Goal: Task Accomplishment & Management: Use online tool/utility

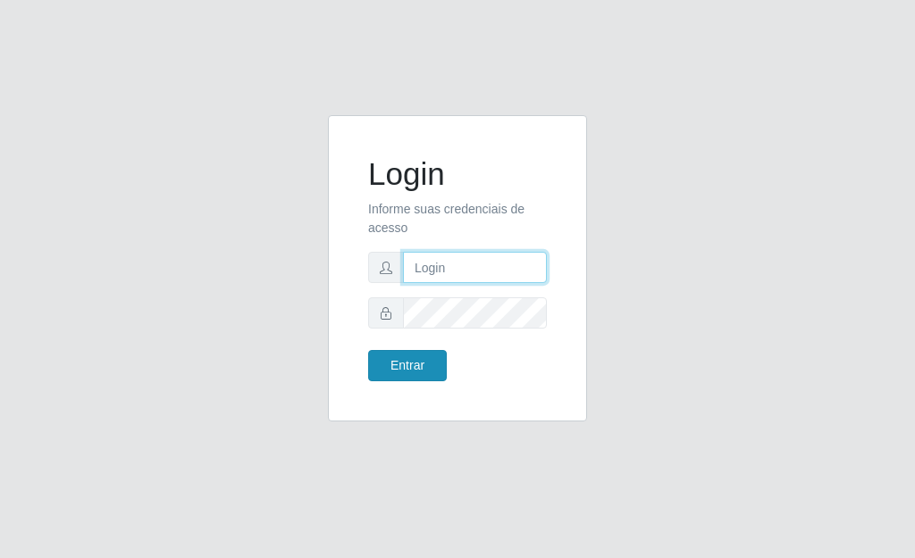
type input "[PERSON_NAME]"
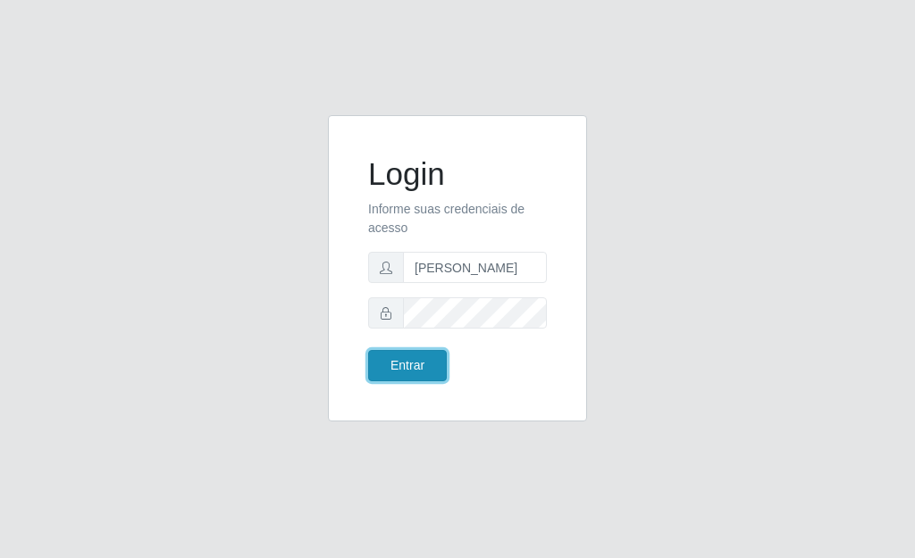
click at [430, 373] on button "Entrar" at bounding box center [407, 365] width 79 height 31
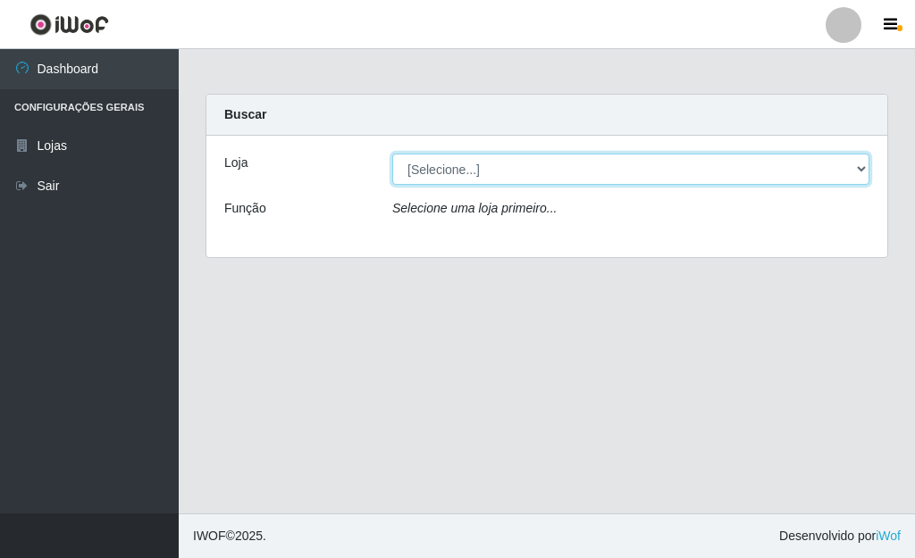
click at [466, 179] on select "[Selecione...] Bemais Supermercados - [GEOGRAPHIC_DATA]" at bounding box center [630, 169] width 477 height 31
select select "249"
click at [392, 154] on select "[Selecione...] Bemais Supermercados - [GEOGRAPHIC_DATA]" at bounding box center [630, 169] width 477 height 31
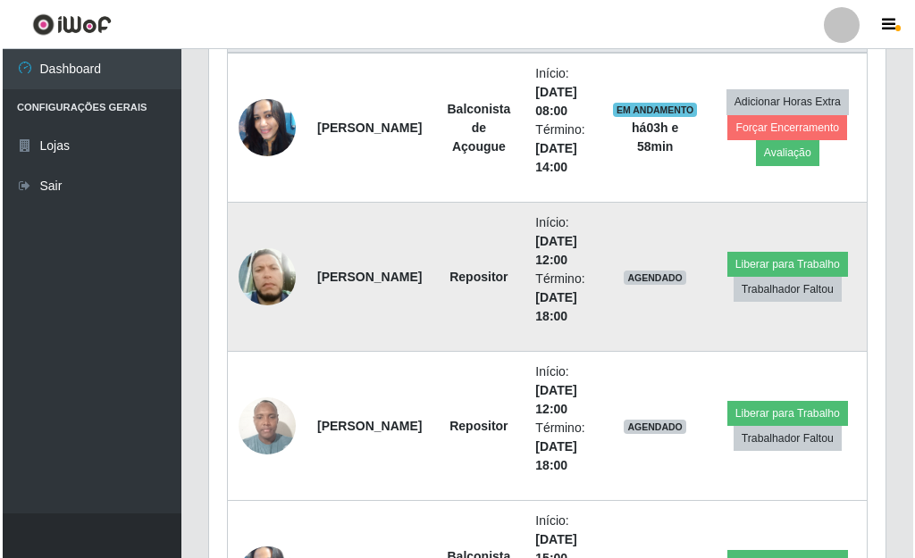
scroll to position [818, 0]
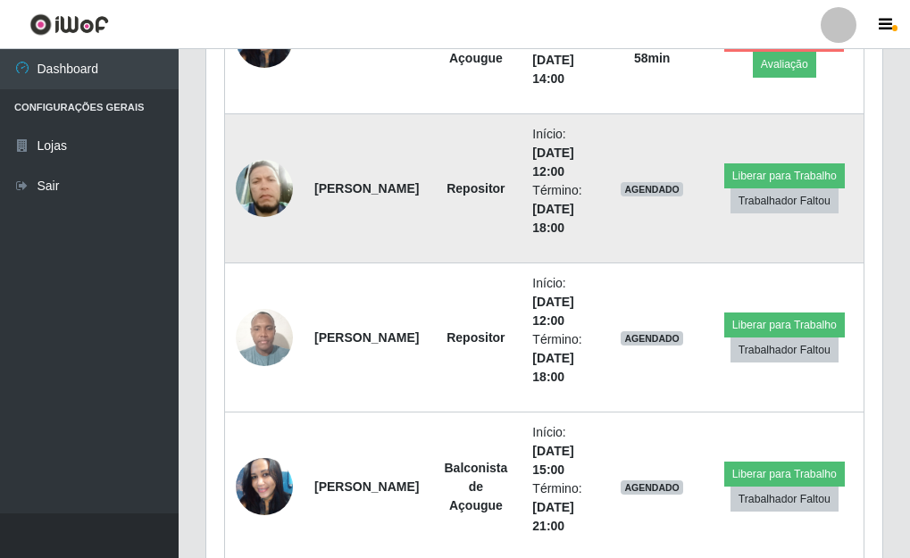
click at [257, 185] on img at bounding box center [264, 188] width 57 height 67
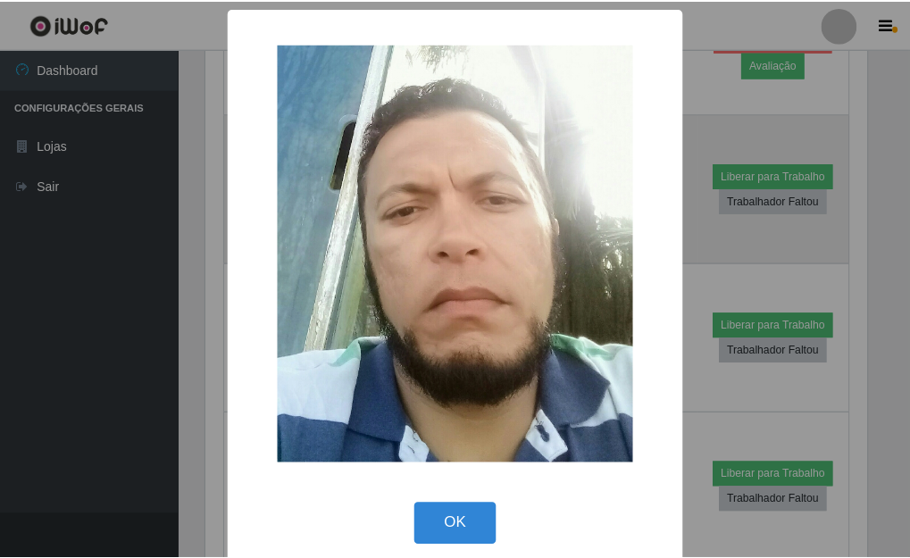
scroll to position [371, 666]
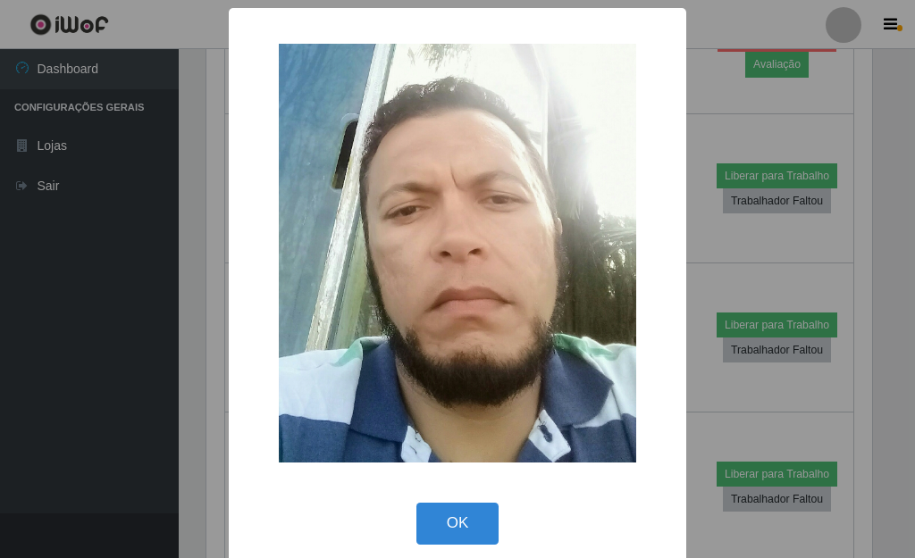
click at [771, 235] on div "× OK Cancel" at bounding box center [457, 279] width 915 height 558
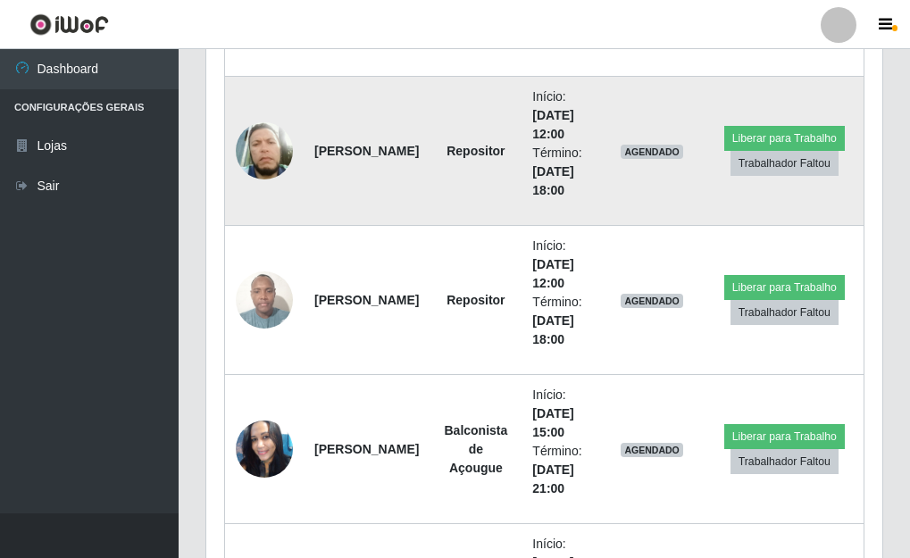
scroll to position [818, 0]
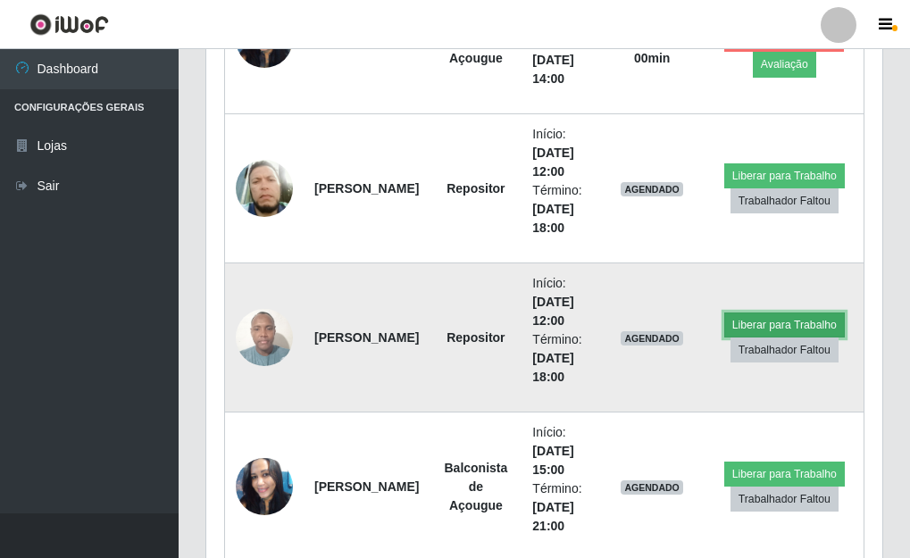
click at [782, 314] on button "Liberar para Trabalho" at bounding box center [785, 325] width 121 height 25
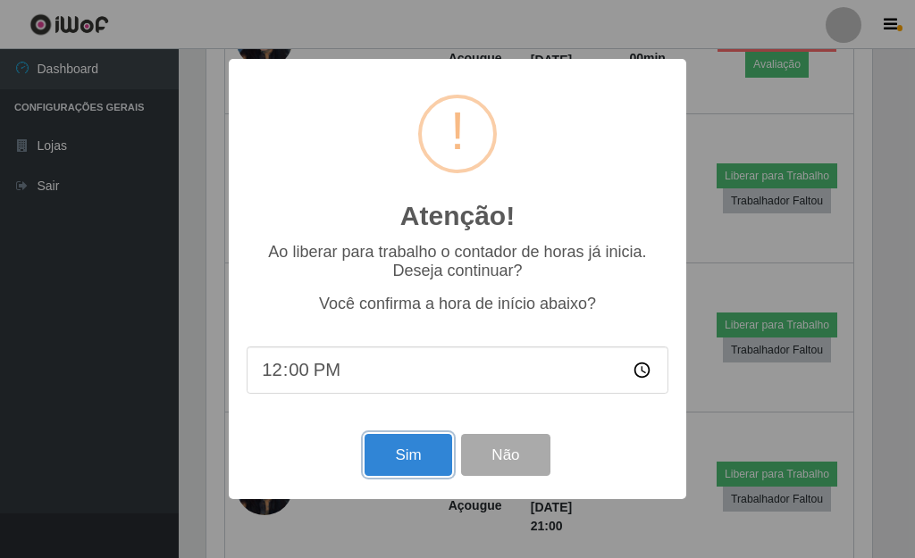
click at [420, 452] on button "Sim" at bounding box center [408, 455] width 87 height 42
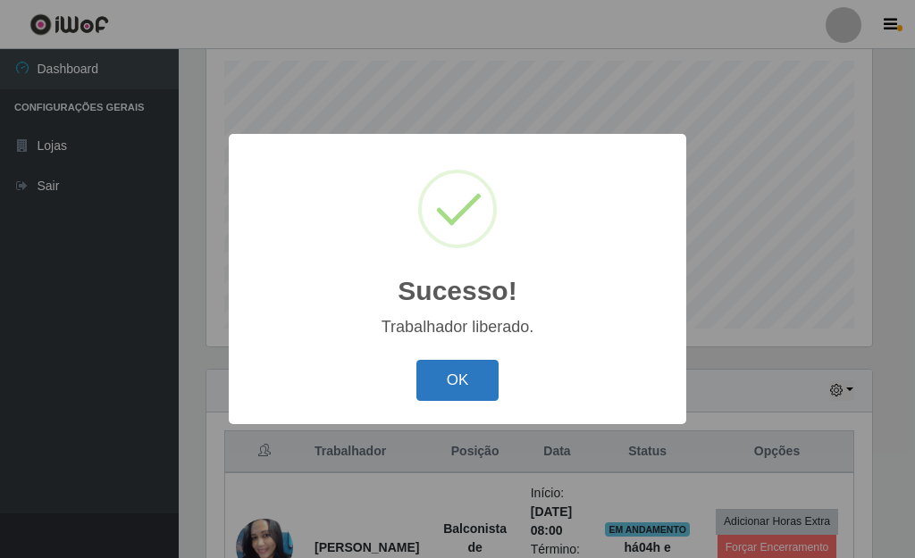
click at [442, 384] on button "OK" at bounding box center [457, 381] width 83 height 42
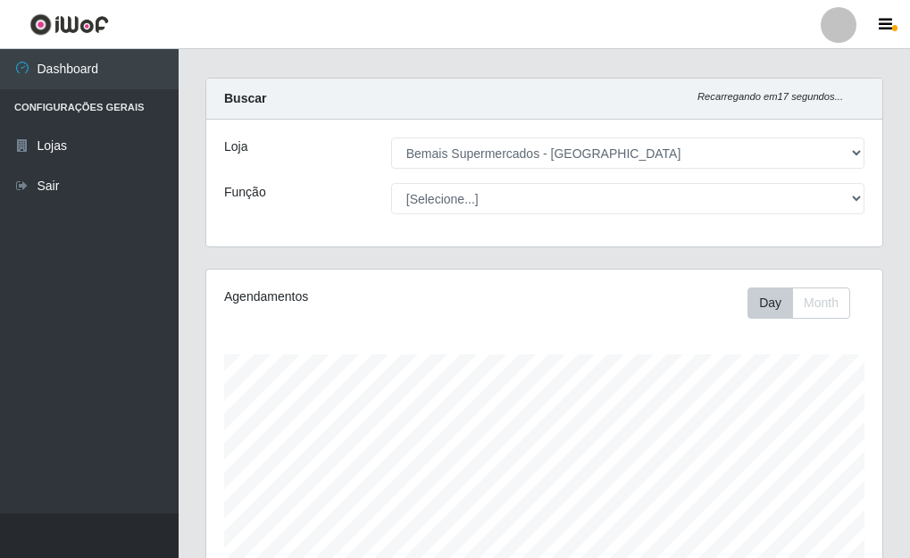
scroll to position [14, 0]
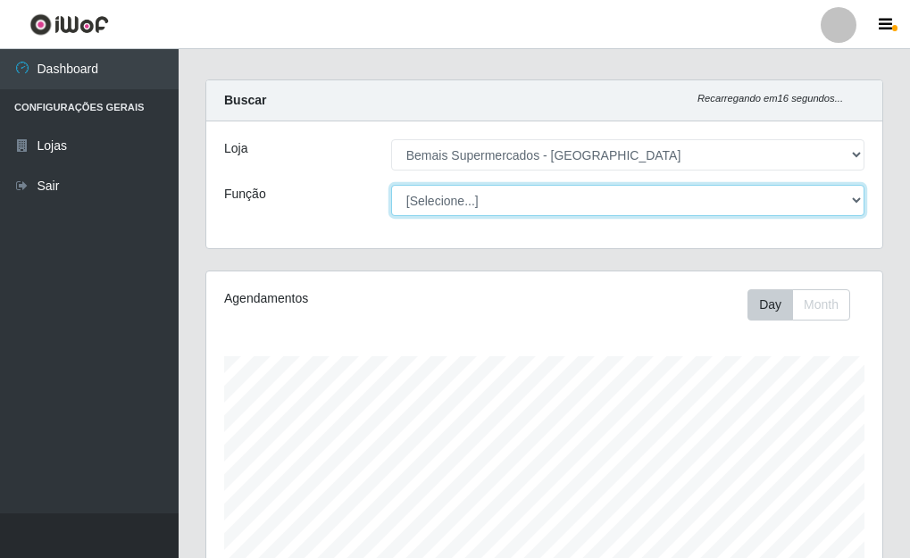
click at [560, 190] on select "[Selecione...] ASG ASG + ASG ++ Auxiliar de Depósito Auxiliar de Depósito + Aux…" at bounding box center [628, 200] width 474 height 31
click at [391, 185] on select "[Selecione...] ASG ASG + ASG ++ Auxiliar de Depósito Auxiliar de Depósito + Aux…" at bounding box center [628, 200] width 474 height 31
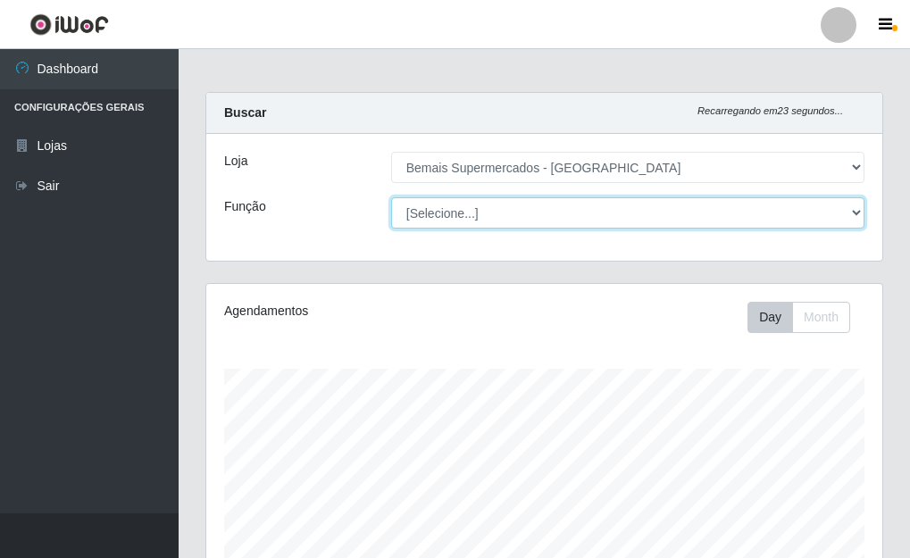
scroll to position [0, 0]
click at [498, 224] on select "[Selecione...] ASG ASG + ASG ++ Auxiliar de Depósito Auxiliar de Depósito + Aux…" at bounding box center [628, 214] width 474 height 31
click at [391, 199] on select "[Selecione...] ASG ASG + ASG ++ Auxiliar de Depósito Auxiliar de Depósito + Aux…" at bounding box center [628, 214] width 474 height 31
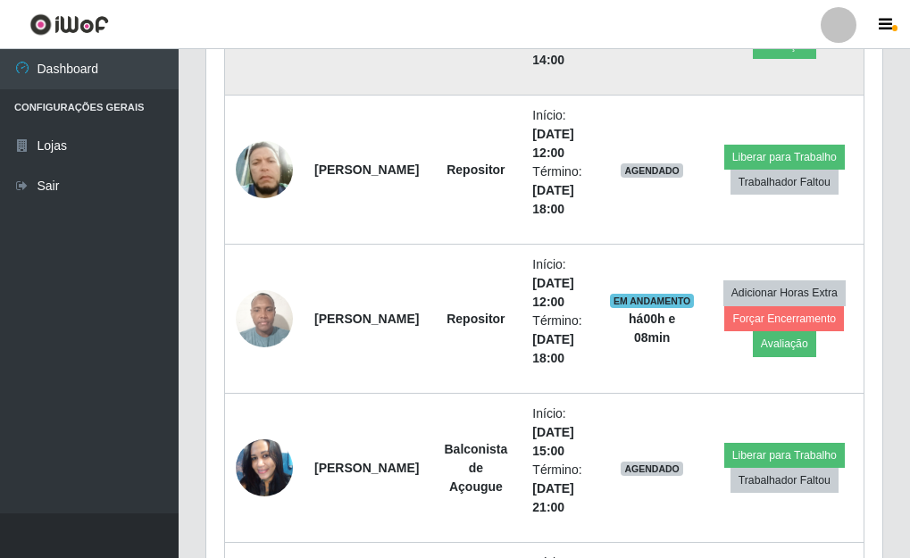
scroll to position [625, 0]
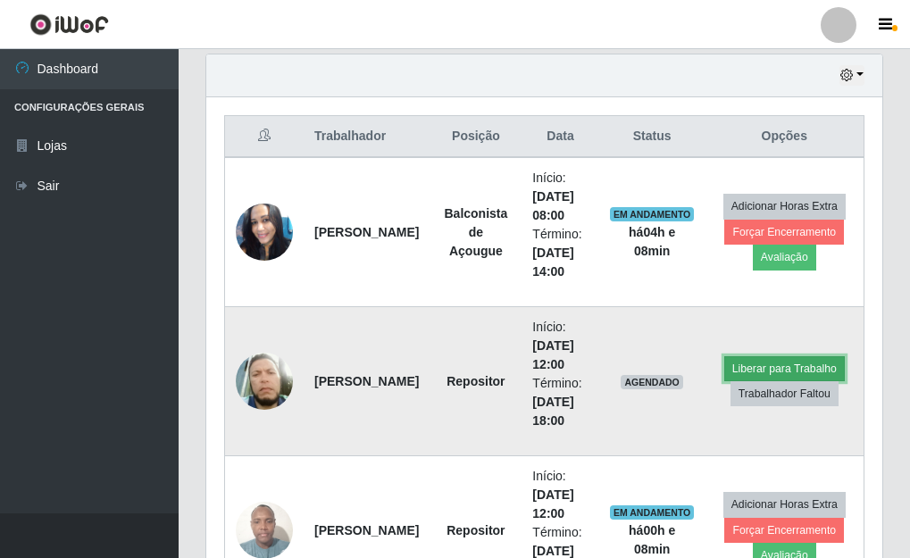
click at [792, 365] on button "Liberar para Trabalho" at bounding box center [785, 368] width 121 height 25
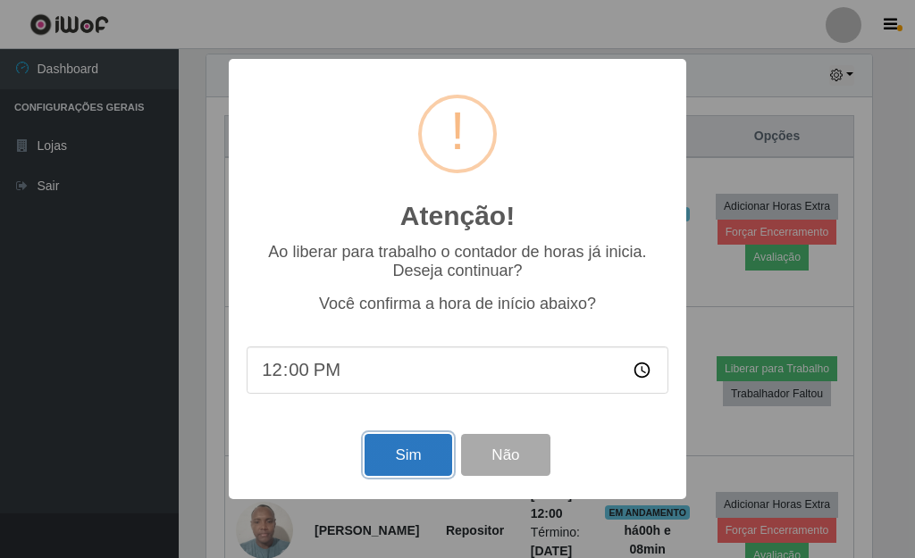
click at [439, 463] on button "Sim" at bounding box center [408, 455] width 87 height 42
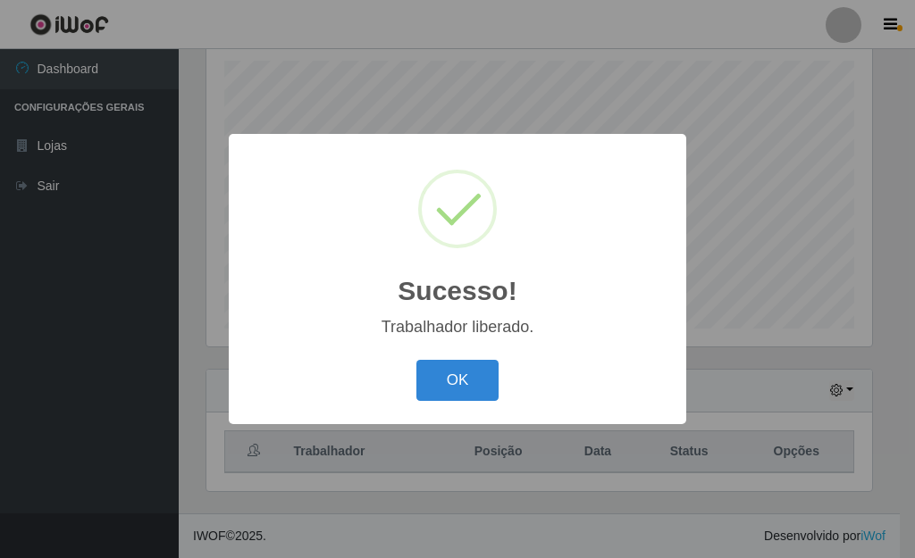
click at [416, 360] on button "OK" at bounding box center [457, 381] width 83 height 42
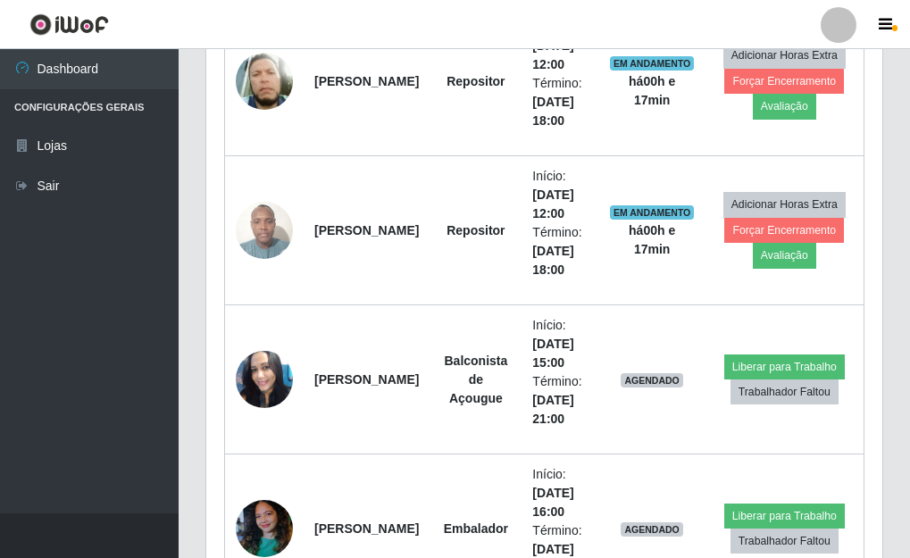
scroll to position [890, 0]
